Goal: Submit feedback/report problem

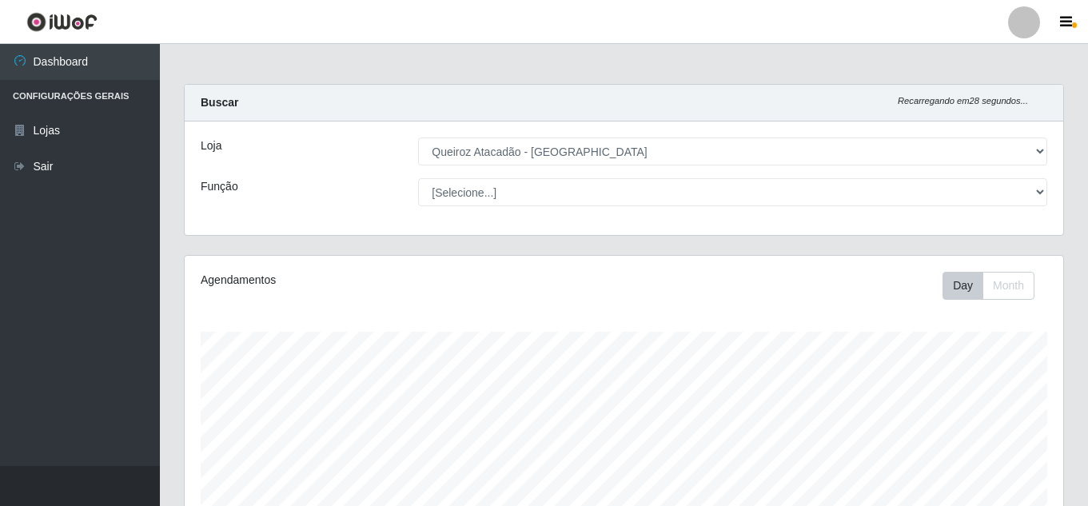
select select "225"
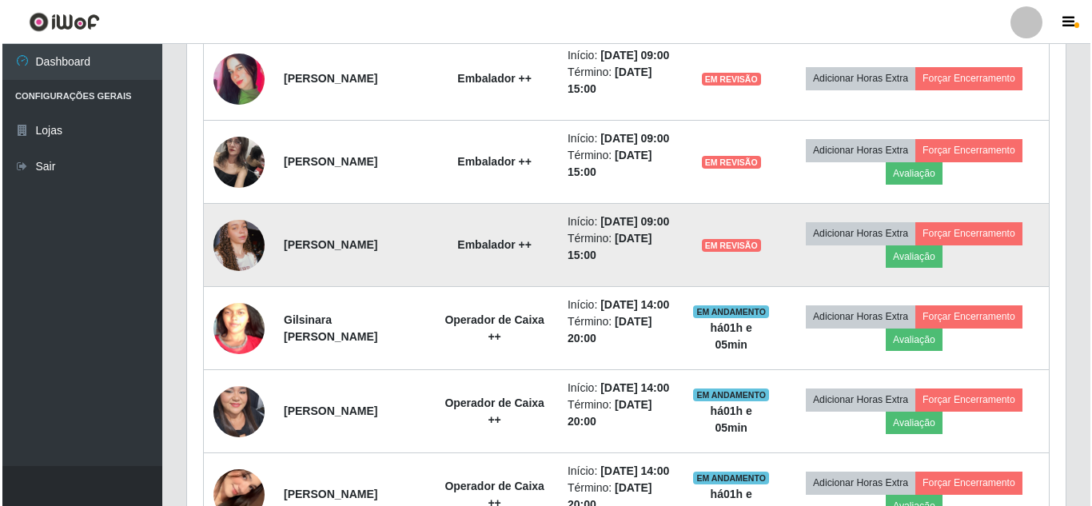
scroll to position [671, 0]
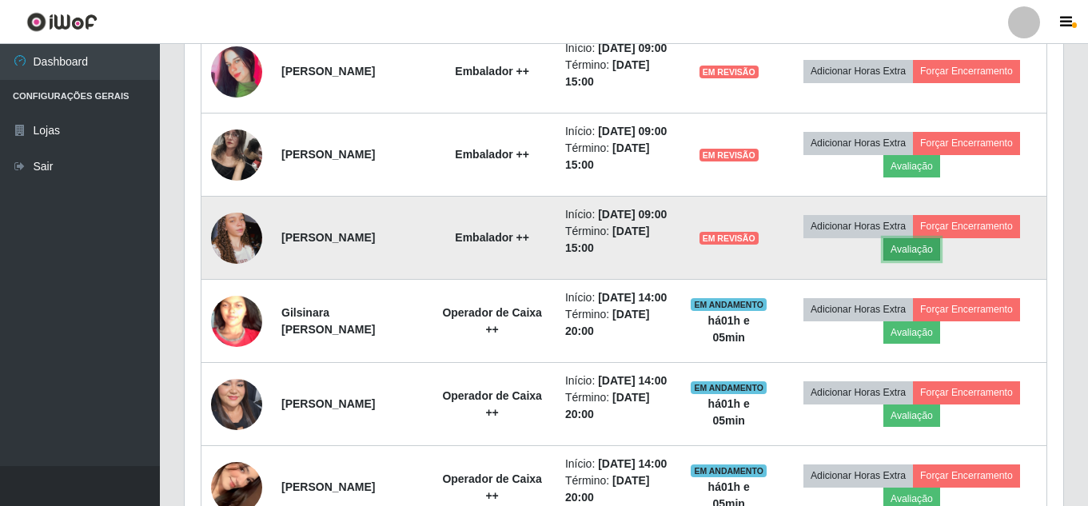
click at [928, 261] on button "Avaliação" at bounding box center [912, 249] width 57 height 22
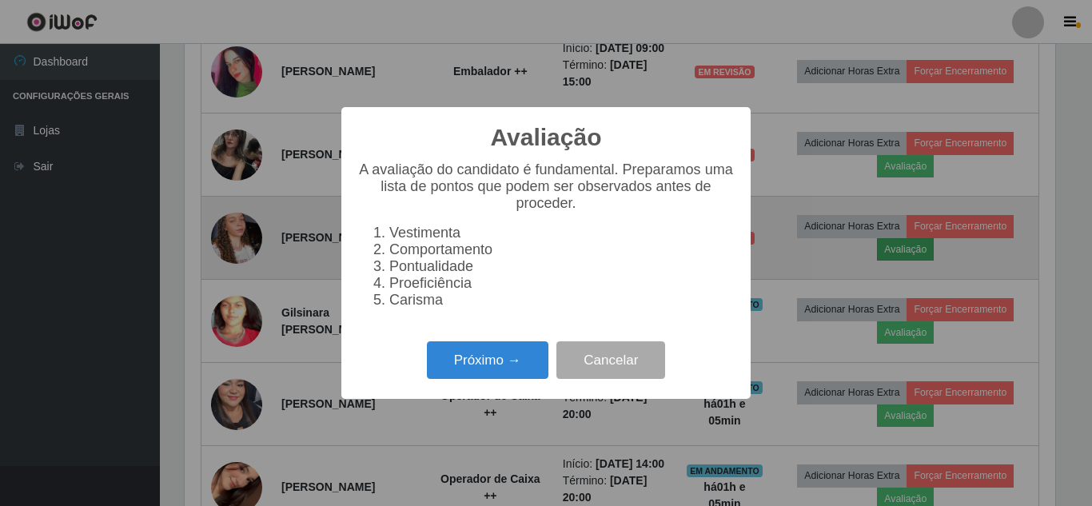
scroll to position [332, 871]
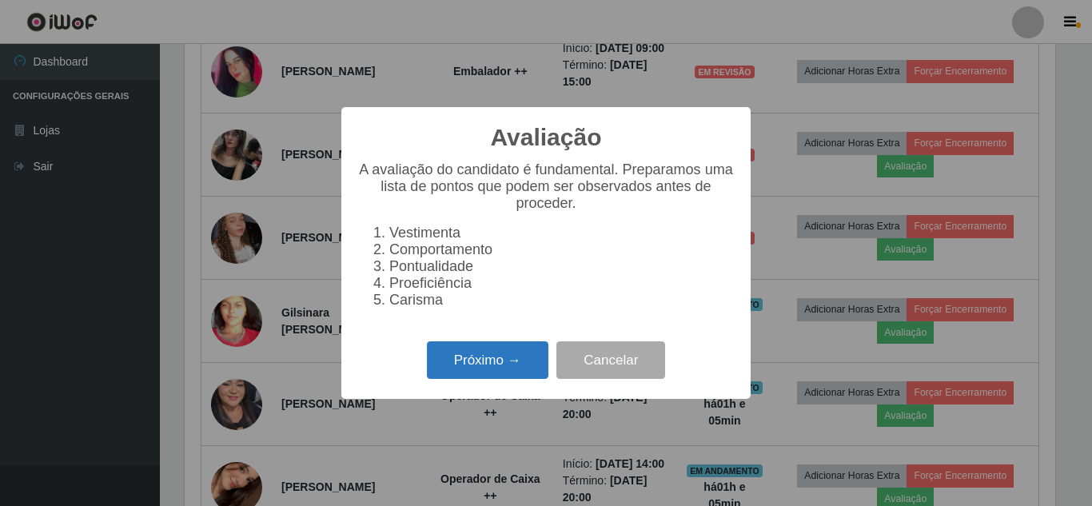
click at [501, 368] on button "Próximo →" at bounding box center [488, 360] width 122 height 38
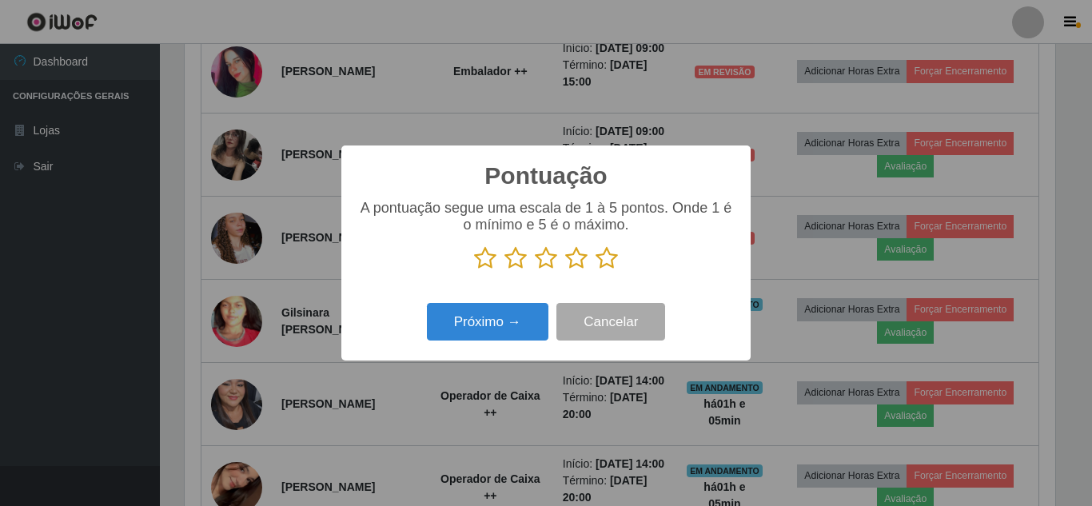
scroll to position [799380, 798841]
drag, startPoint x: 612, startPoint y: 263, endPoint x: 557, endPoint y: 281, distance: 57.9
click at [605, 263] on icon at bounding box center [607, 258] width 22 height 24
click at [596, 270] on input "radio" at bounding box center [596, 270] width 0 height 0
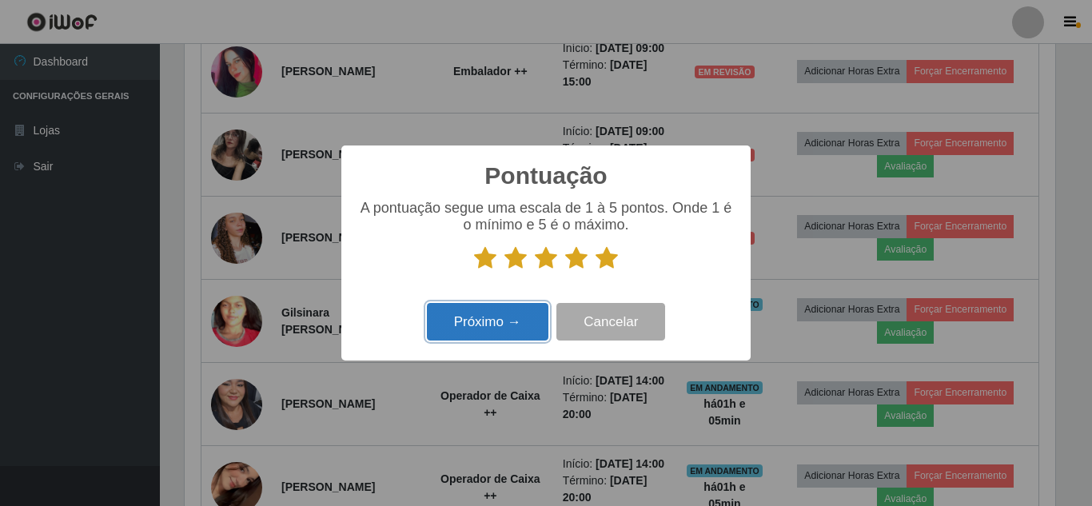
click at [491, 328] on button "Próximo →" at bounding box center [488, 322] width 122 height 38
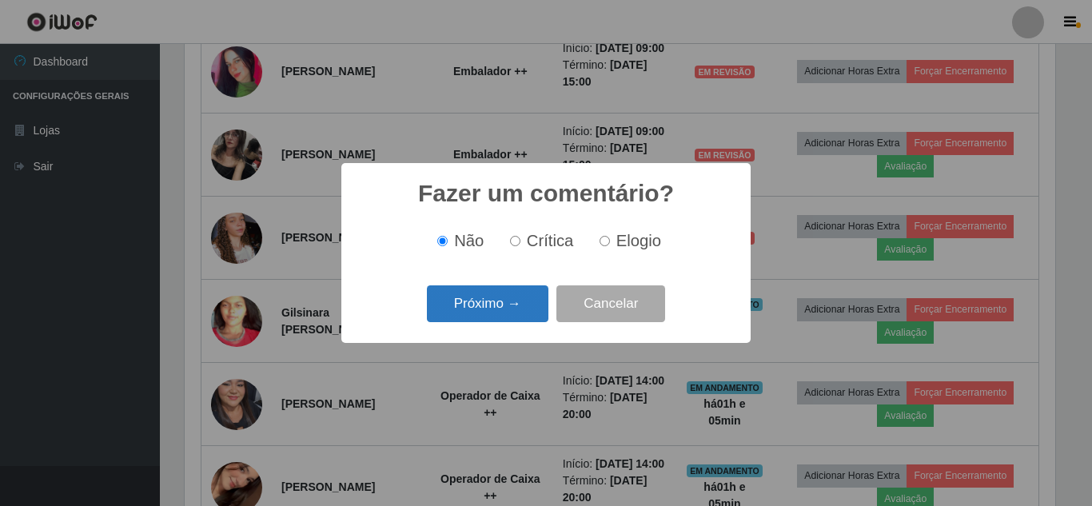
click at [498, 309] on button "Próximo →" at bounding box center [488, 304] width 122 height 38
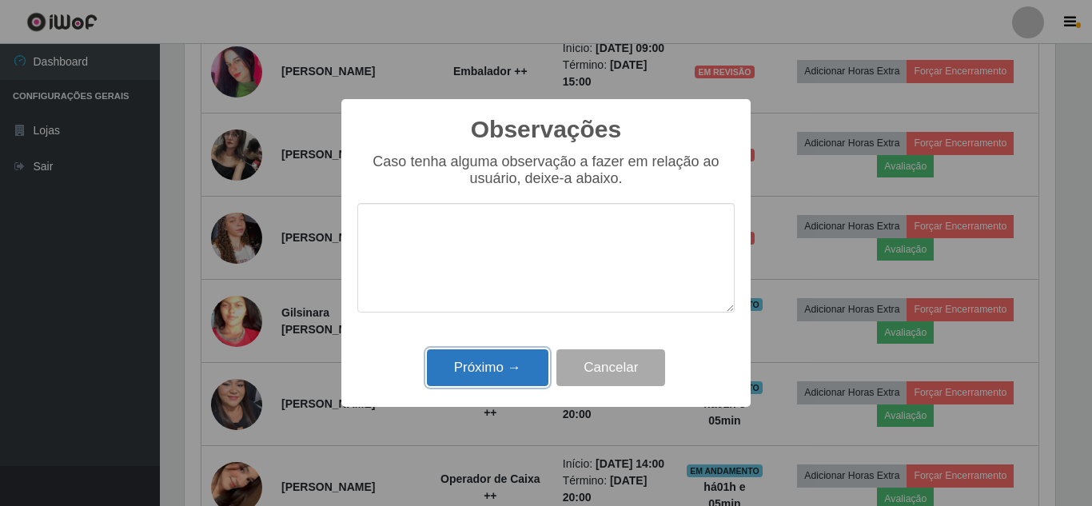
click at [480, 374] on button "Próximo →" at bounding box center [488, 368] width 122 height 38
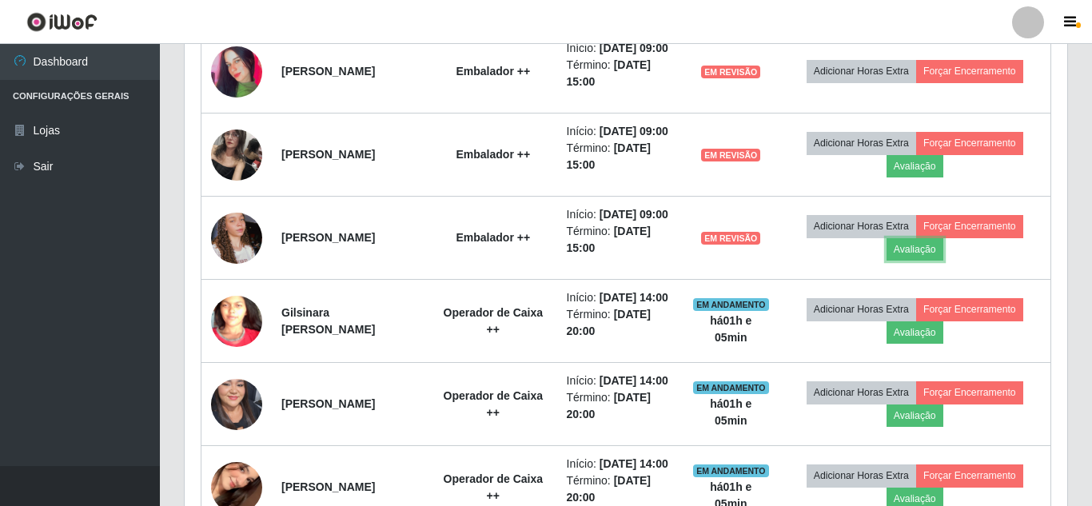
scroll to position [332, 879]
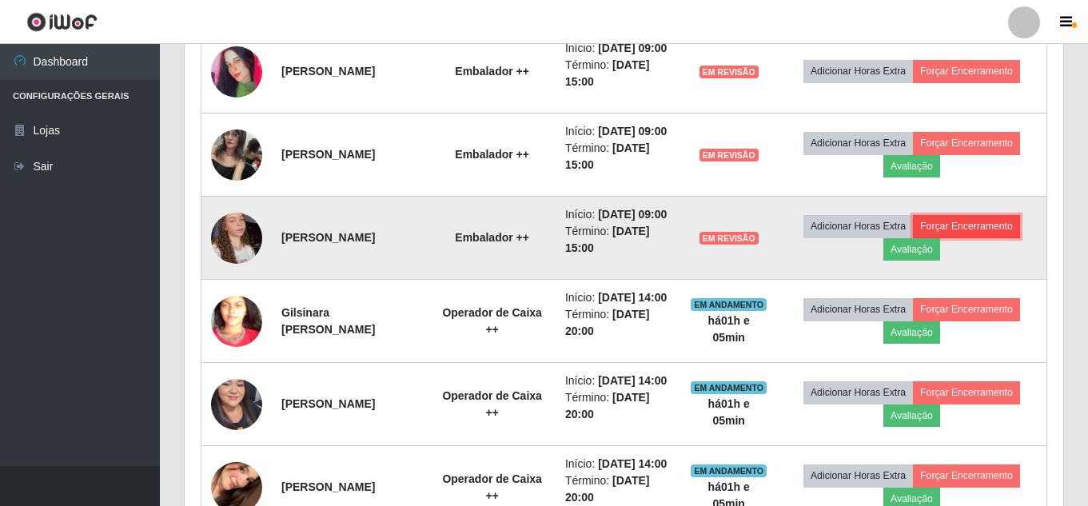
click at [984, 238] on button "Forçar Encerramento" at bounding box center [966, 226] width 107 height 22
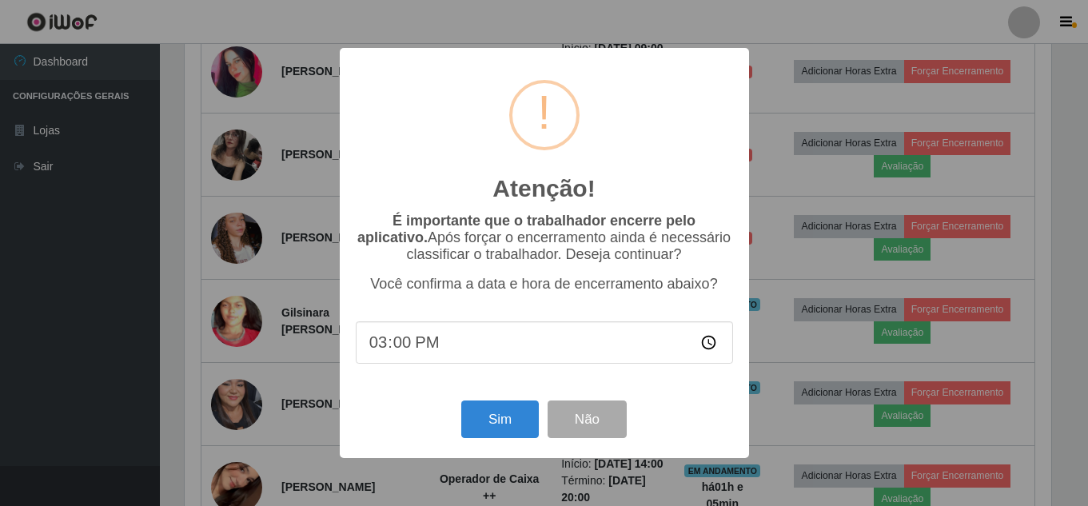
scroll to position [332, 871]
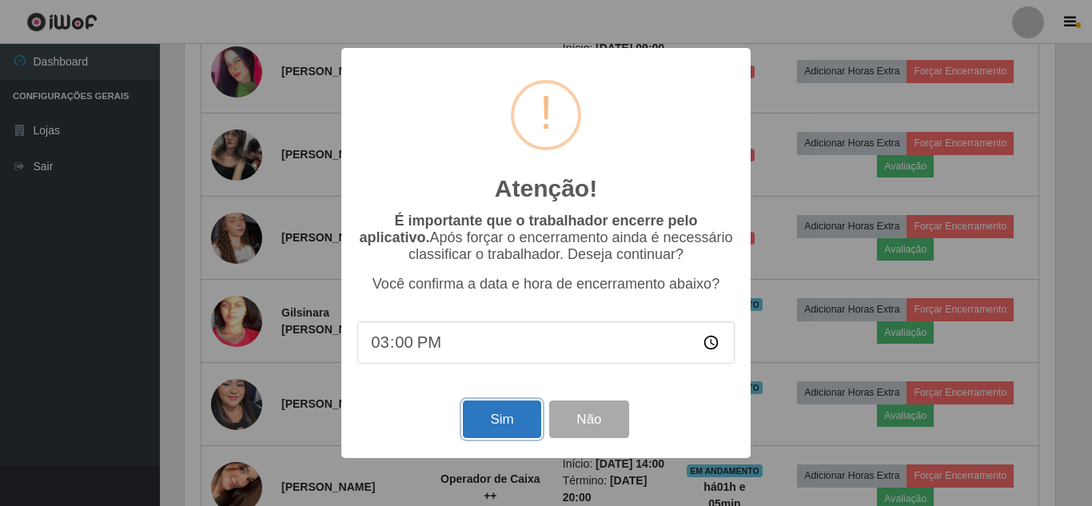
click at [517, 419] on button "Sim" at bounding box center [502, 420] width 78 height 38
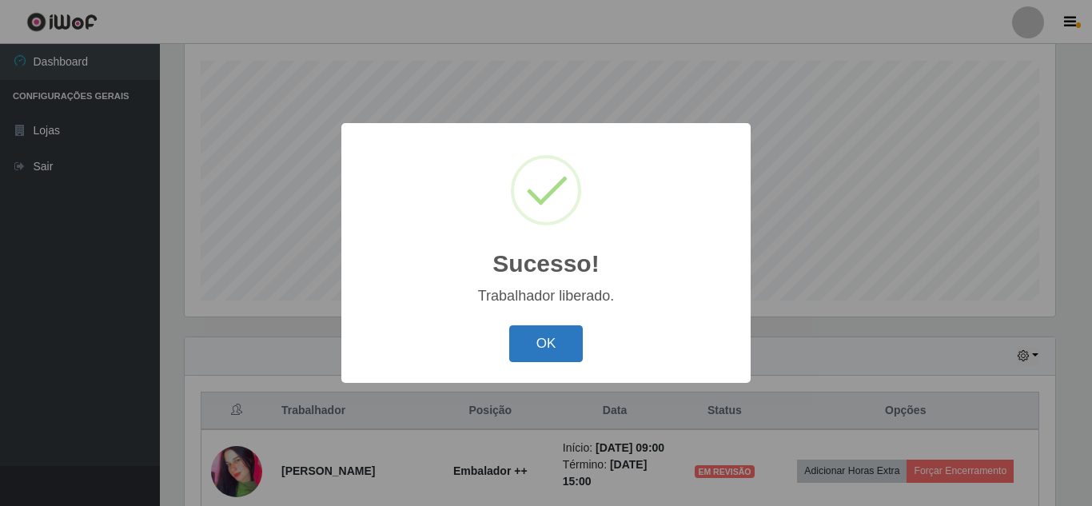
click at [566, 353] on button "OK" at bounding box center [546, 344] width 74 height 38
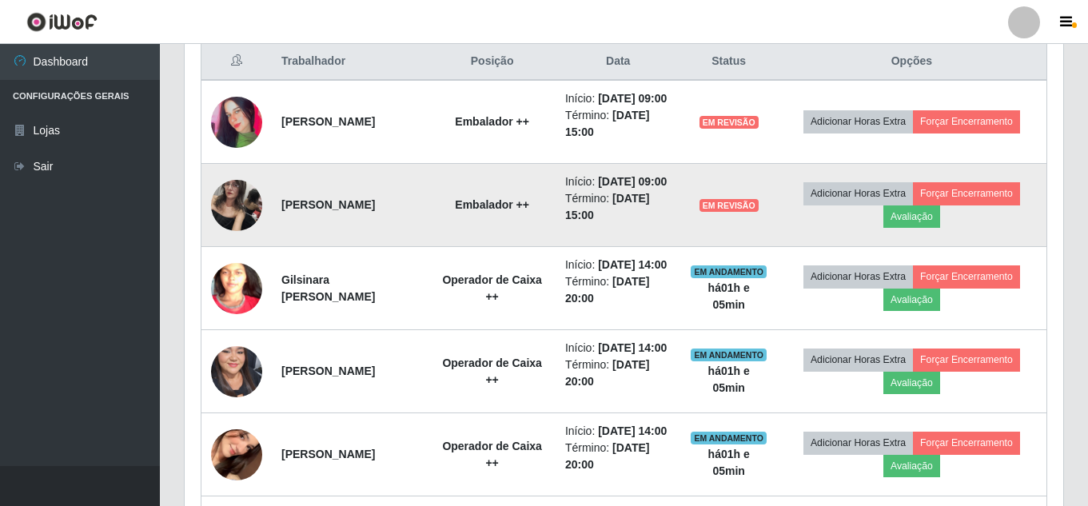
scroll to position [671, 0]
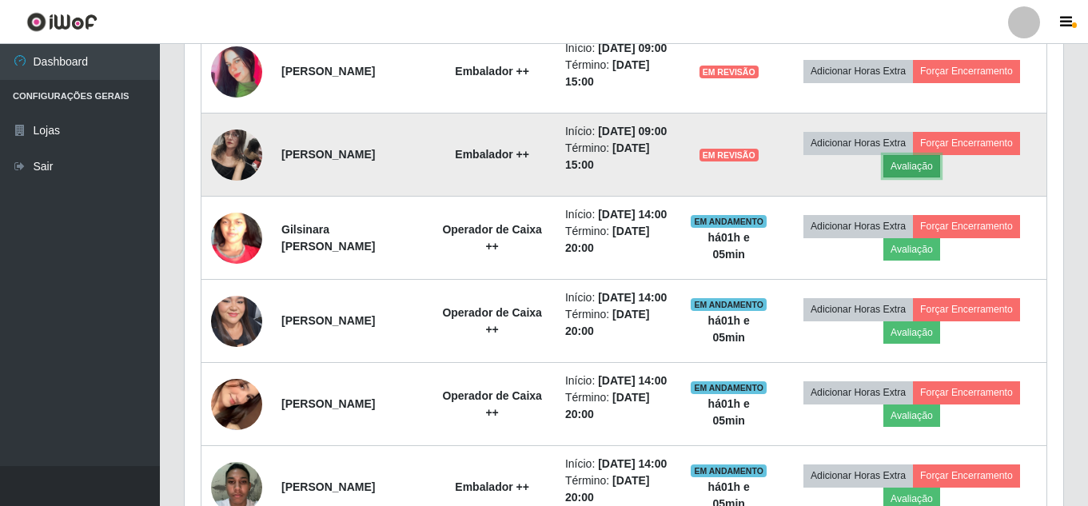
click at [918, 178] on button "Avaliação" at bounding box center [912, 166] width 57 height 22
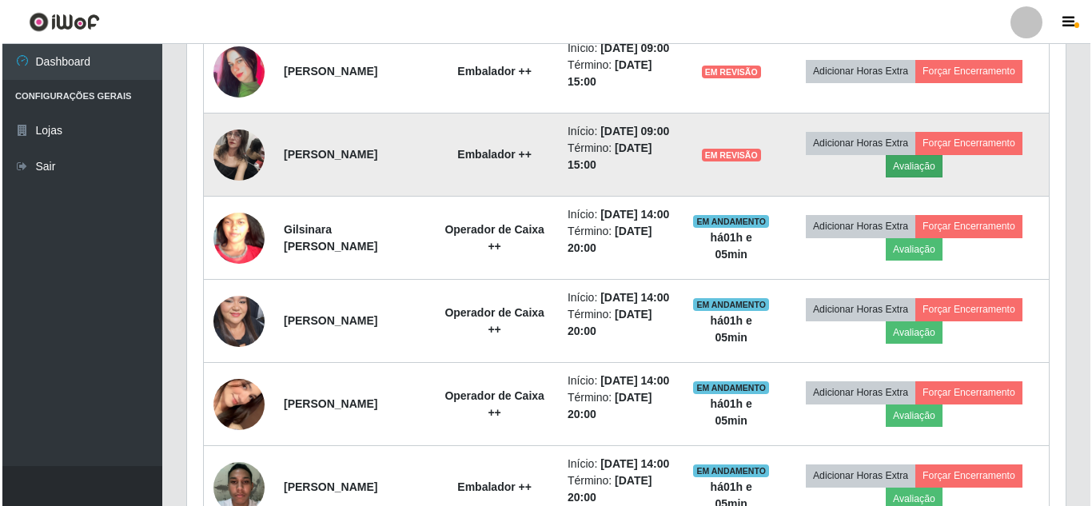
scroll to position [332, 871]
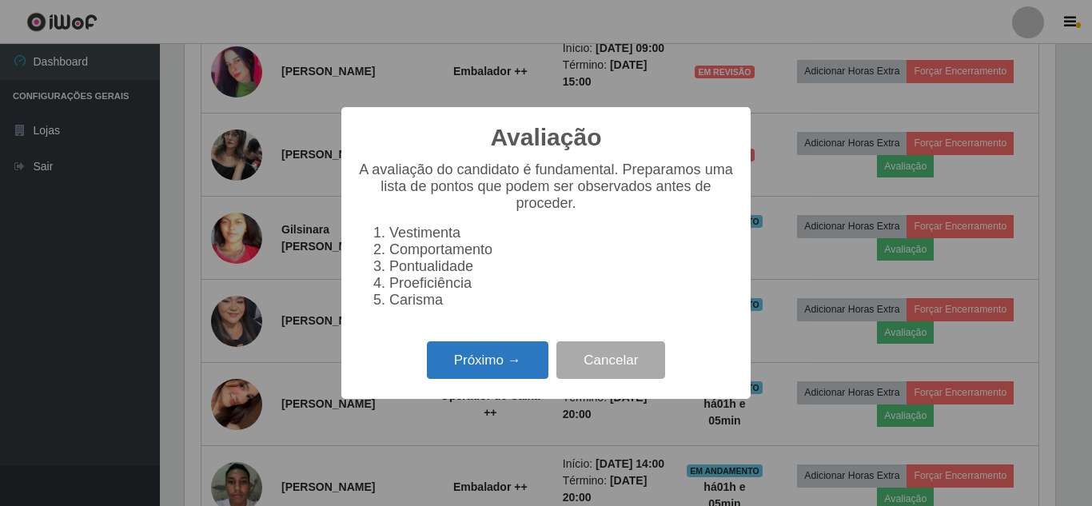
click at [473, 374] on button "Próximo →" at bounding box center [488, 360] width 122 height 38
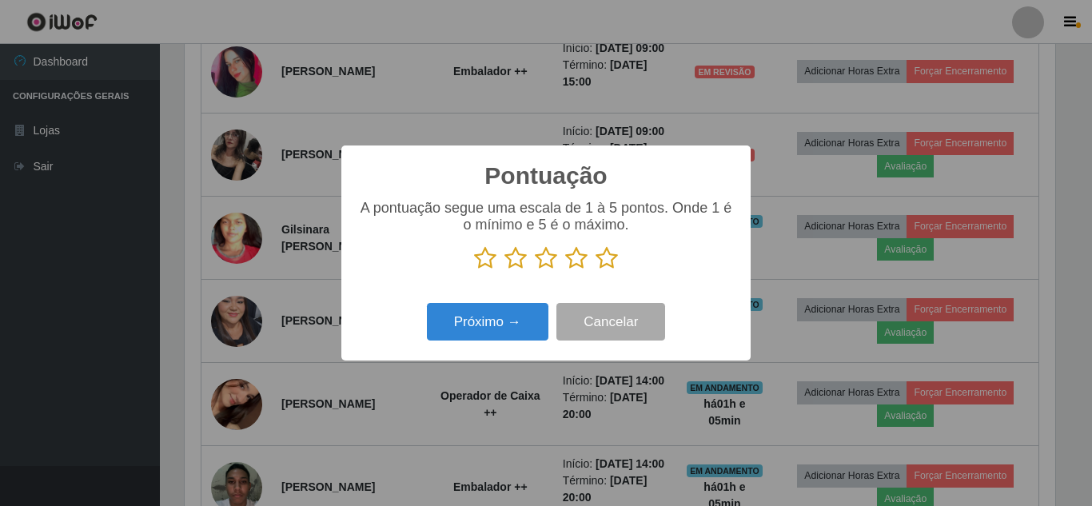
click at [601, 268] on icon at bounding box center [607, 258] width 22 height 24
click at [596, 270] on input "radio" at bounding box center [596, 270] width 0 height 0
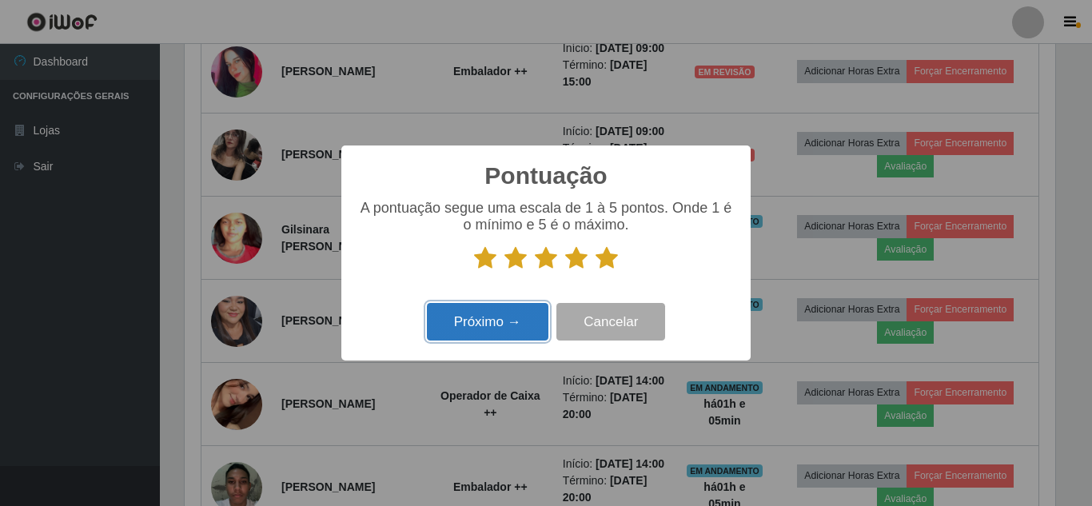
click at [501, 333] on button "Próximo →" at bounding box center [488, 322] width 122 height 38
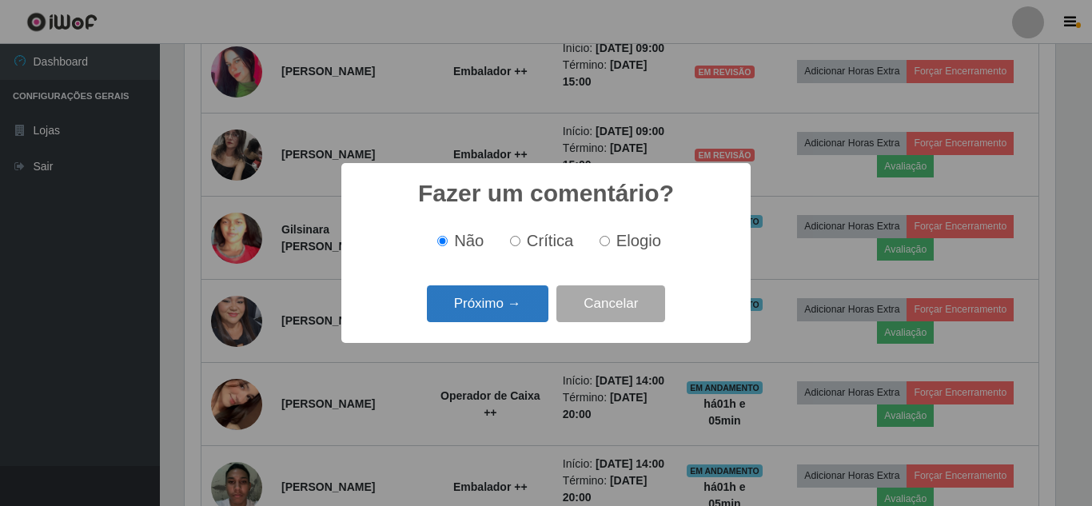
click at [501, 305] on button "Próximo →" at bounding box center [488, 304] width 122 height 38
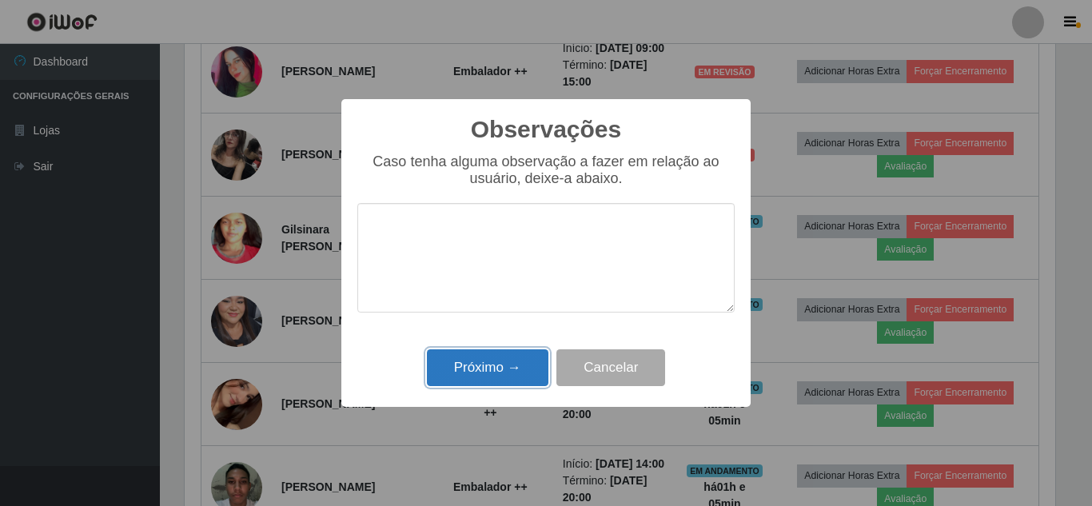
click at [501, 365] on button "Próximo →" at bounding box center [488, 368] width 122 height 38
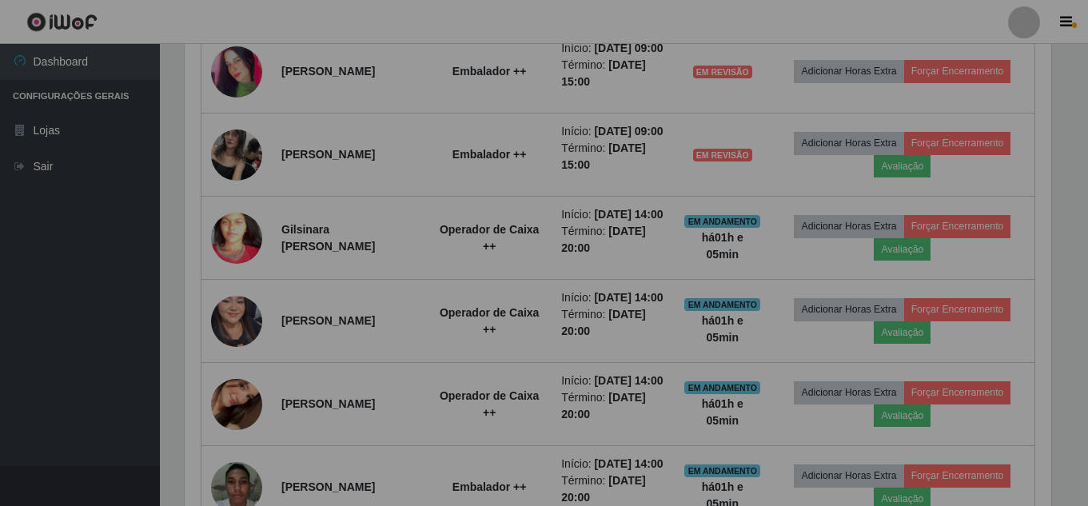
scroll to position [332, 879]
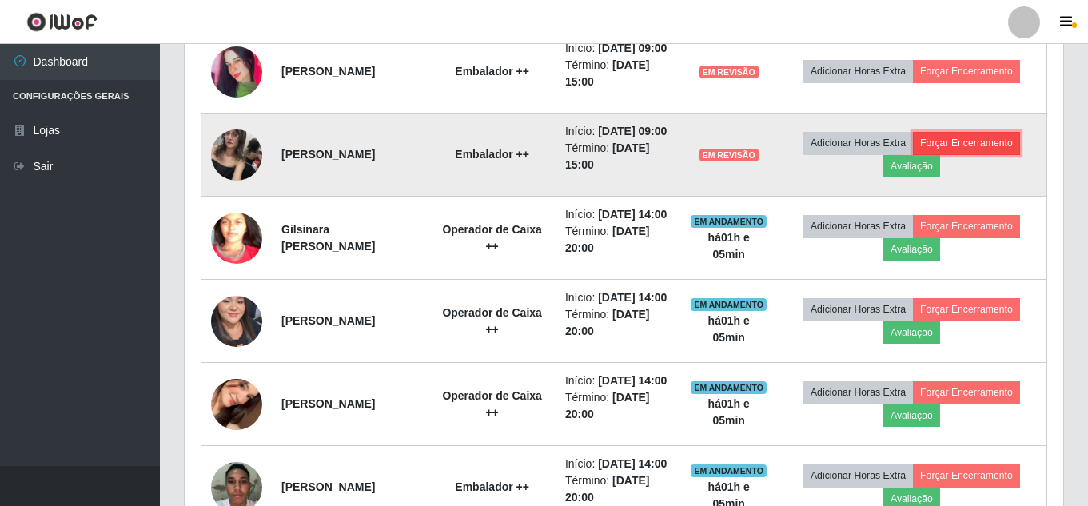
click at [985, 154] on button "Forçar Encerramento" at bounding box center [966, 143] width 107 height 22
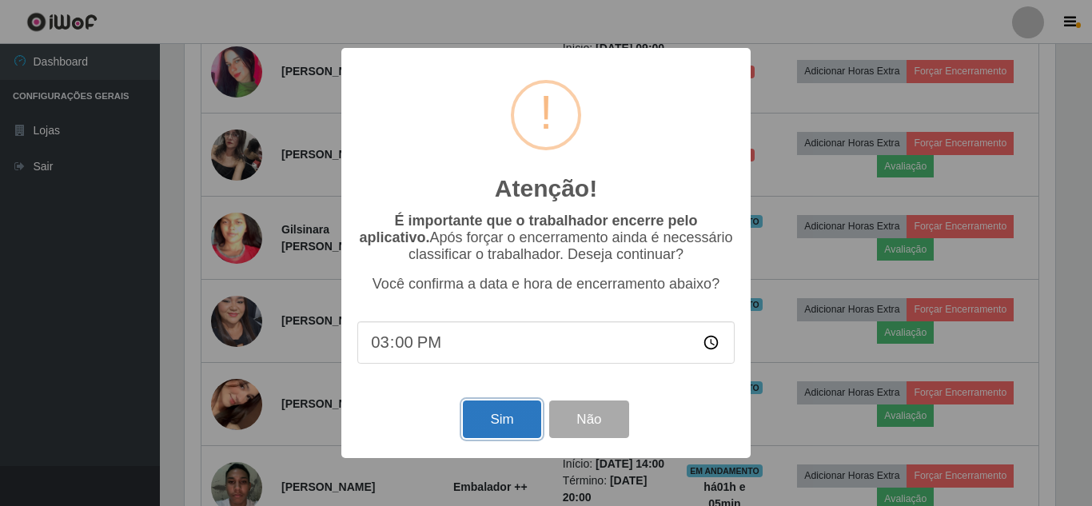
click at [509, 429] on button "Sim" at bounding box center [502, 420] width 78 height 38
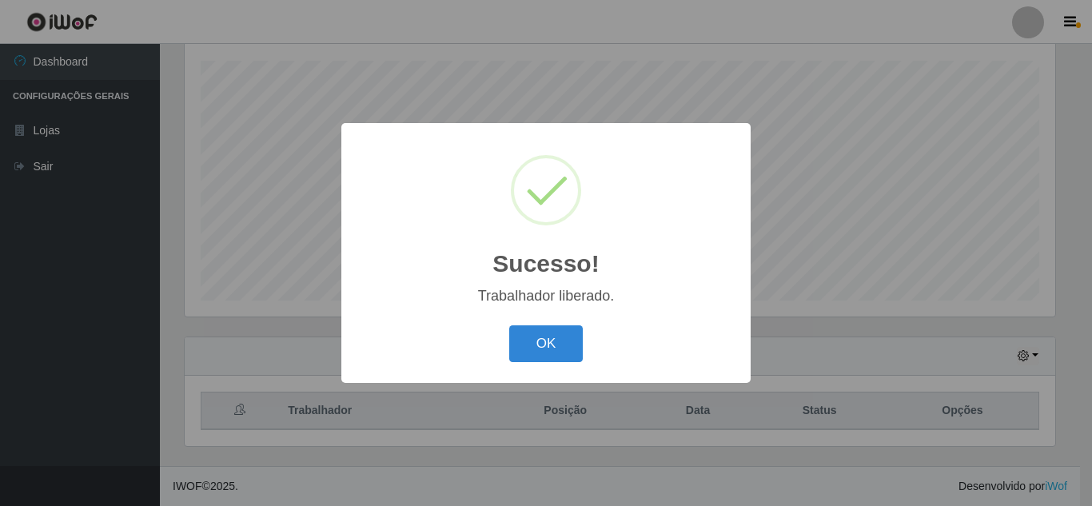
scroll to position [0, 0]
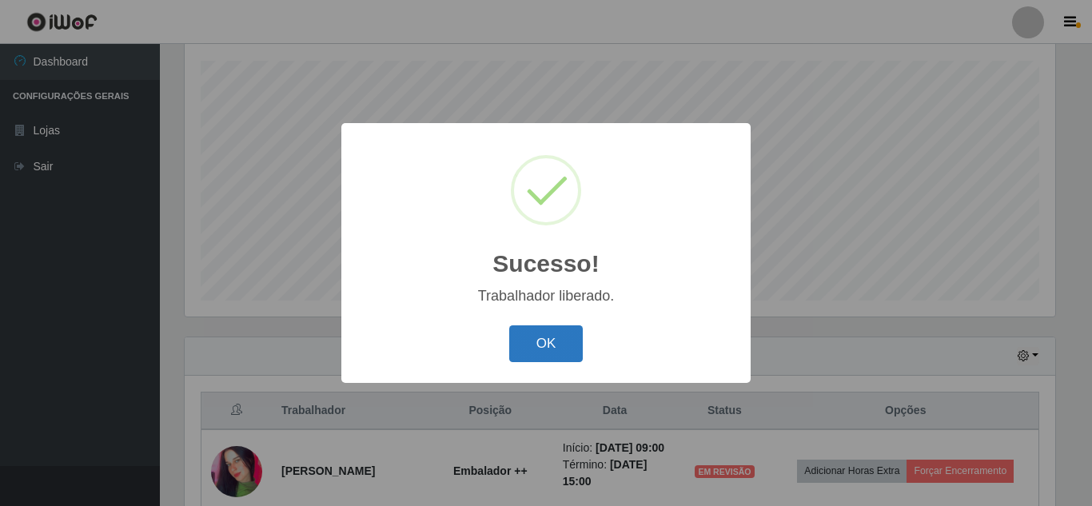
click at [551, 345] on button "OK" at bounding box center [546, 344] width 74 height 38
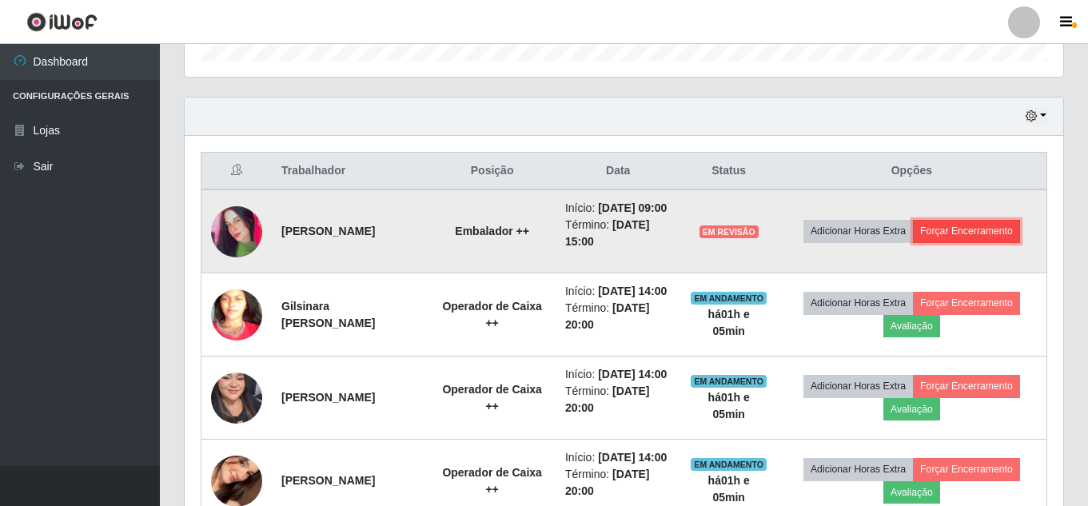
click at [976, 242] on button "Forçar Encerramento" at bounding box center [966, 231] width 107 height 22
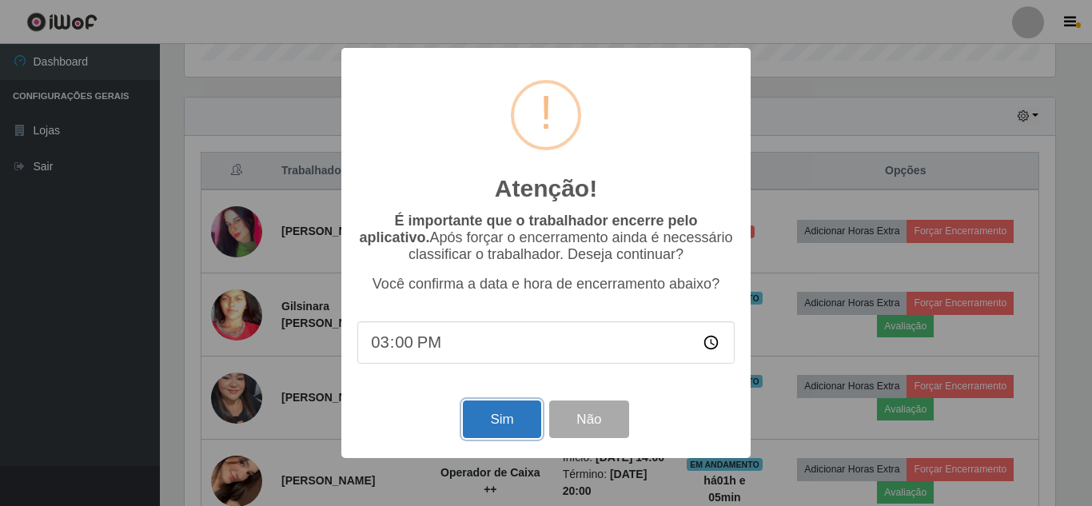
click at [513, 419] on button "Sim" at bounding box center [502, 420] width 78 height 38
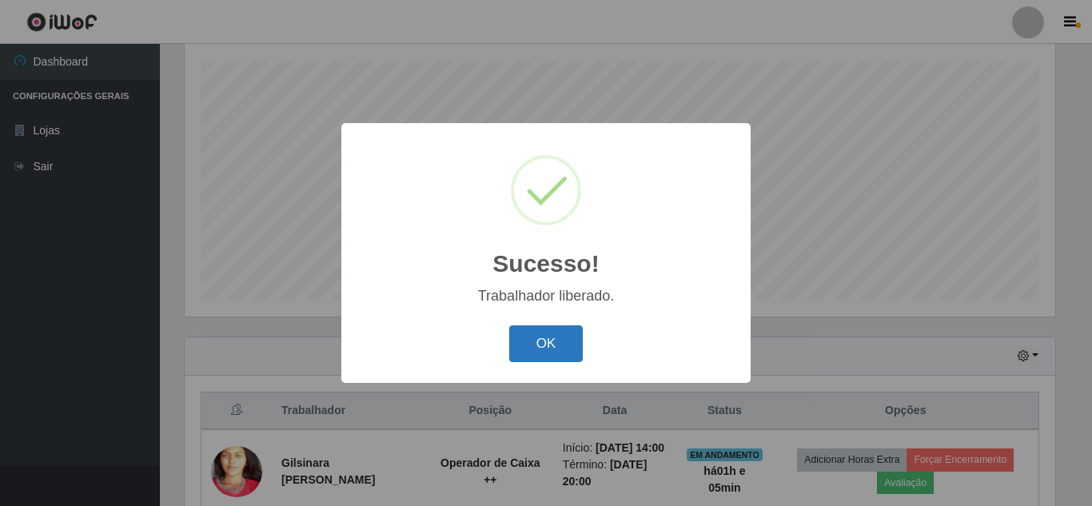
click at [557, 345] on button "OK" at bounding box center [546, 344] width 74 height 38
